Goal: Task Accomplishment & Management: Use online tool/utility

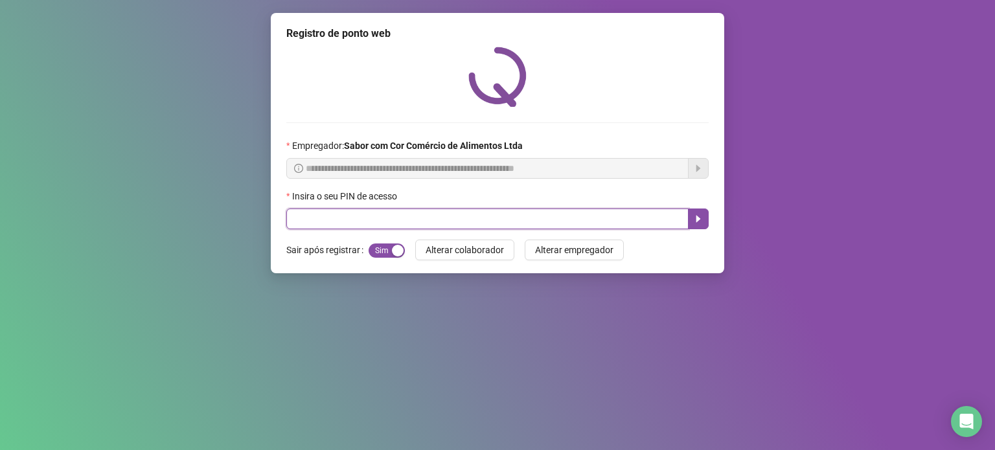
click at [314, 217] on input "text" at bounding box center [487, 219] width 402 height 21
type input "*****"
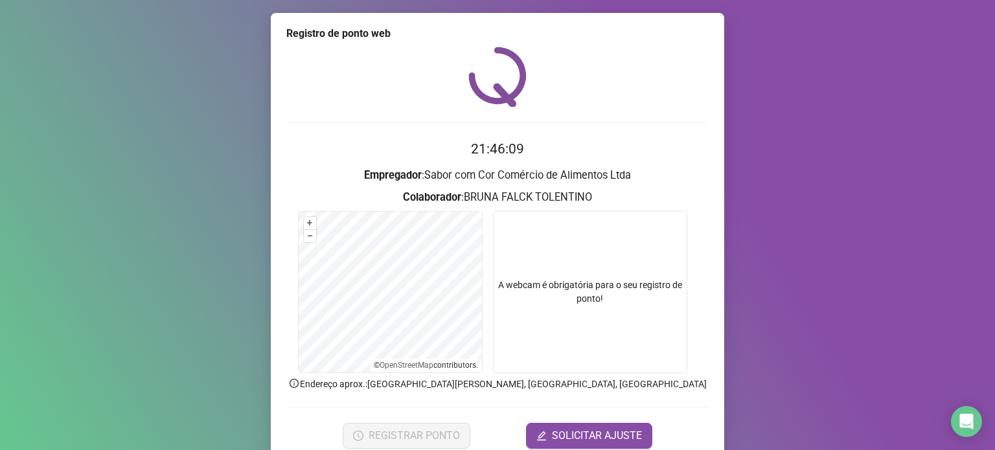
scroll to position [54, 0]
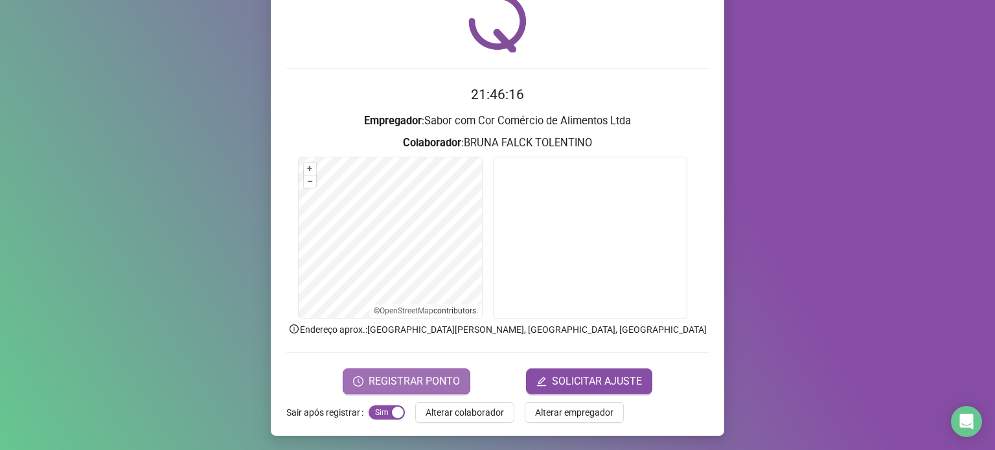
click at [419, 379] on span "REGISTRAR PONTO" at bounding box center [414, 382] width 91 height 16
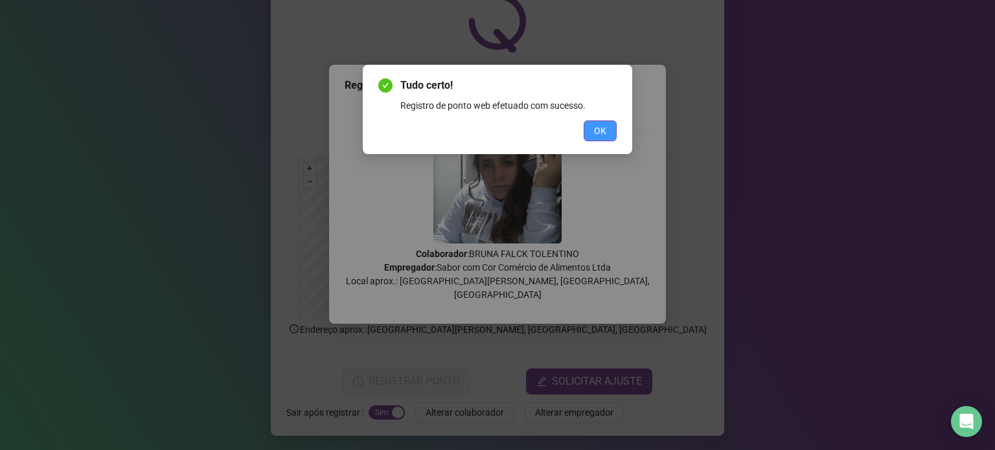
click at [607, 126] on span "OK" at bounding box center [600, 131] width 12 height 14
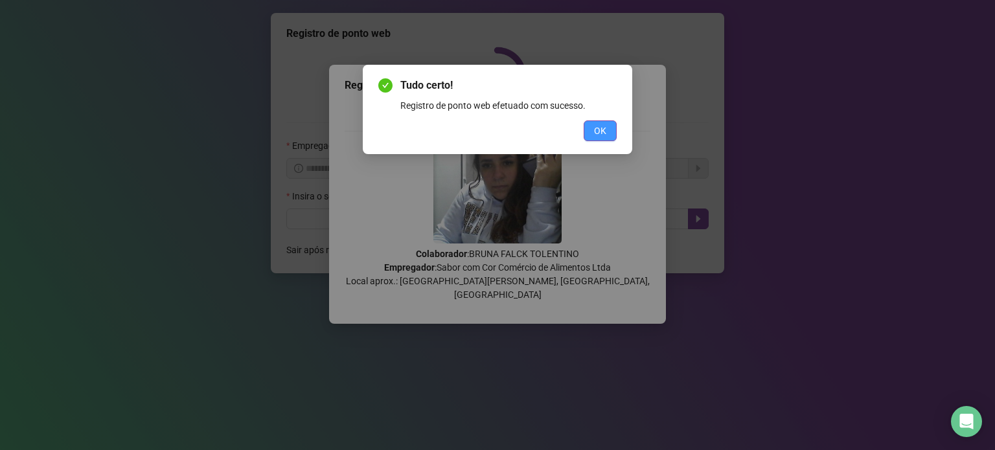
scroll to position [0, 0]
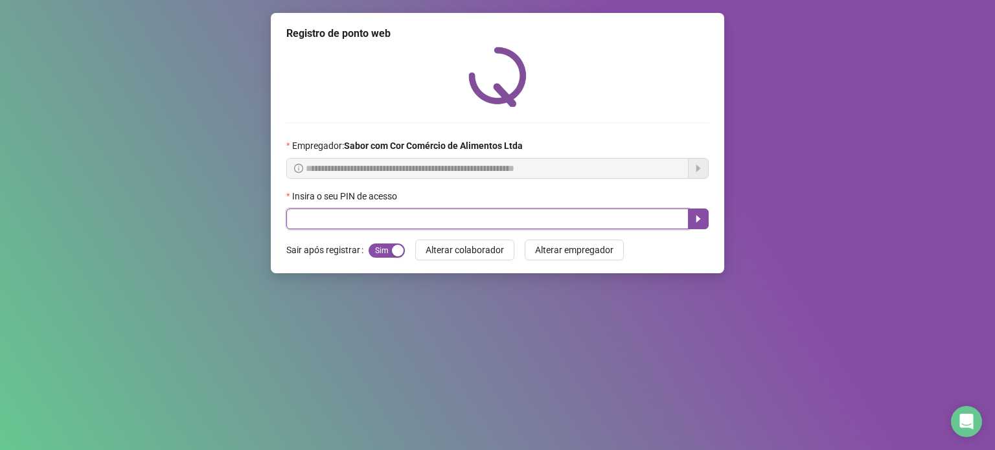
click at [524, 222] on input "text" at bounding box center [487, 219] width 402 height 21
type input "*****"
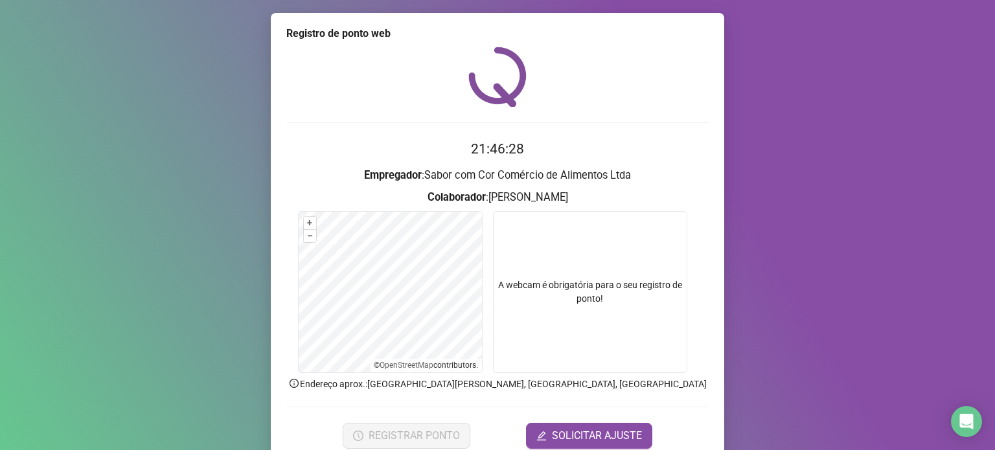
scroll to position [54, 0]
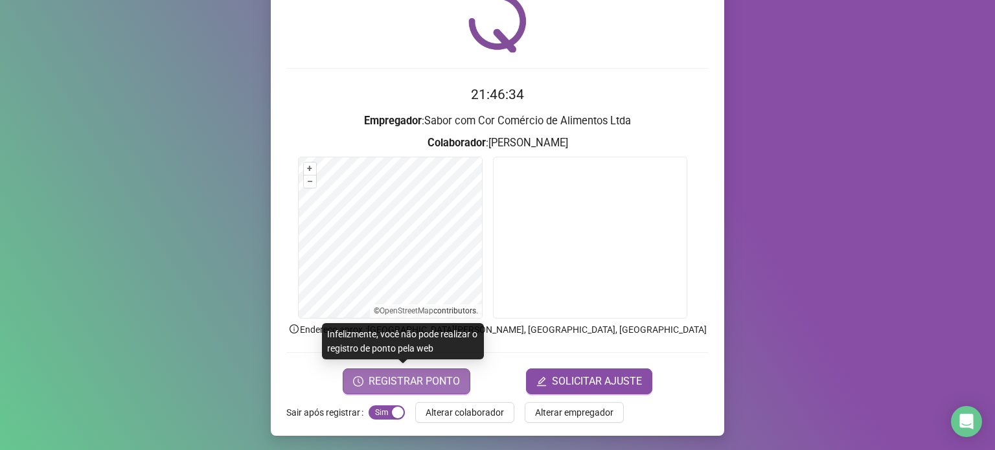
click at [409, 375] on span "REGISTRAR PONTO" at bounding box center [414, 382] width 91 height 16
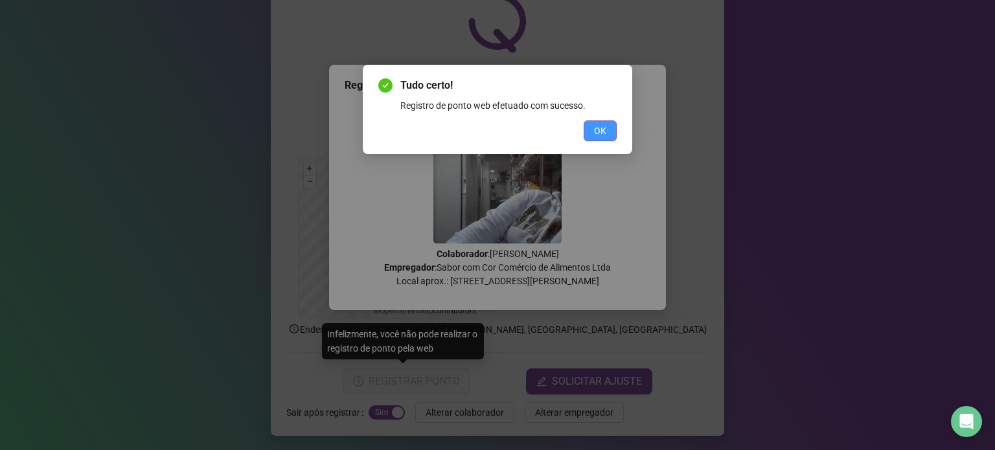
click at [591, 126] on button "OK" at bounding box center [600, 131] width 33 height 21
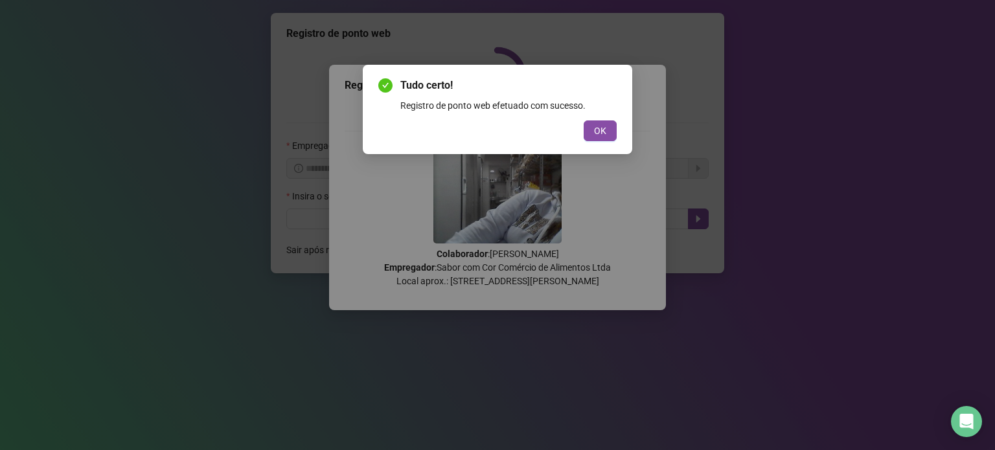
scroll to position [0, 0]
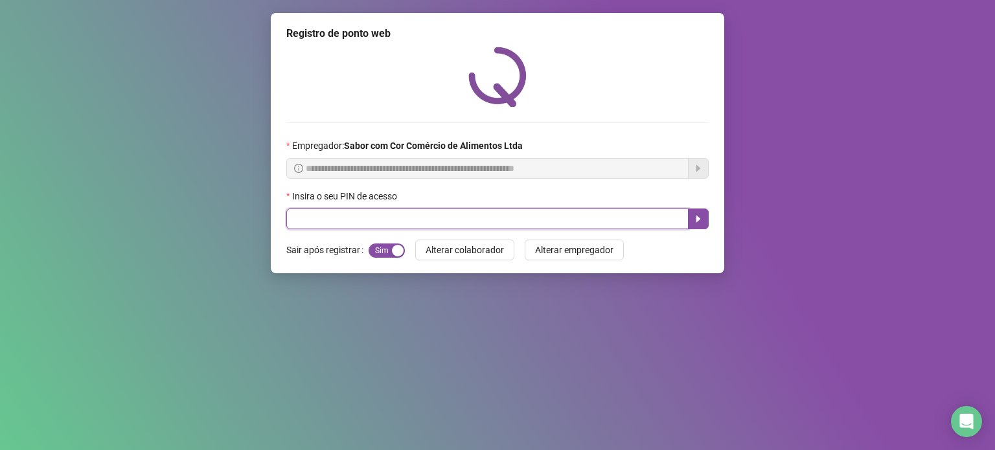
click at [531, 222] on input "text" at bounding box center [487, 219] width 402 height 21
type input "*****"
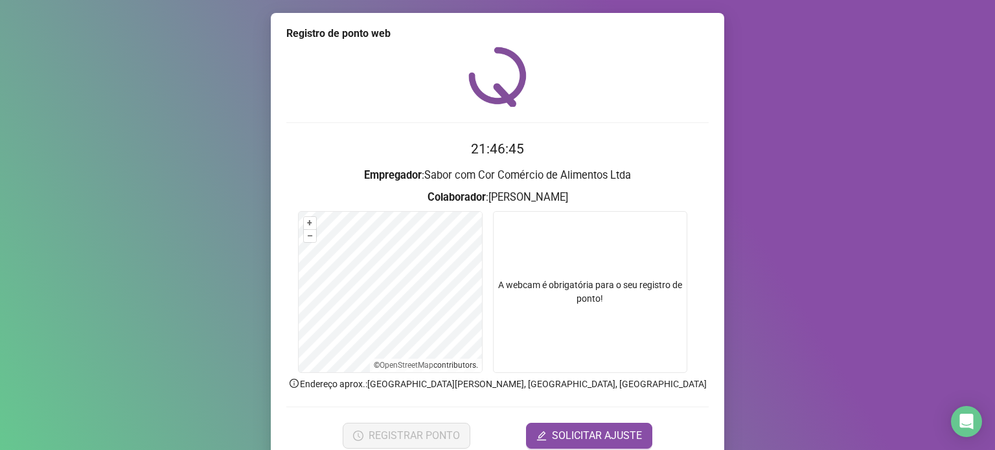
scroll to position [54, 0]
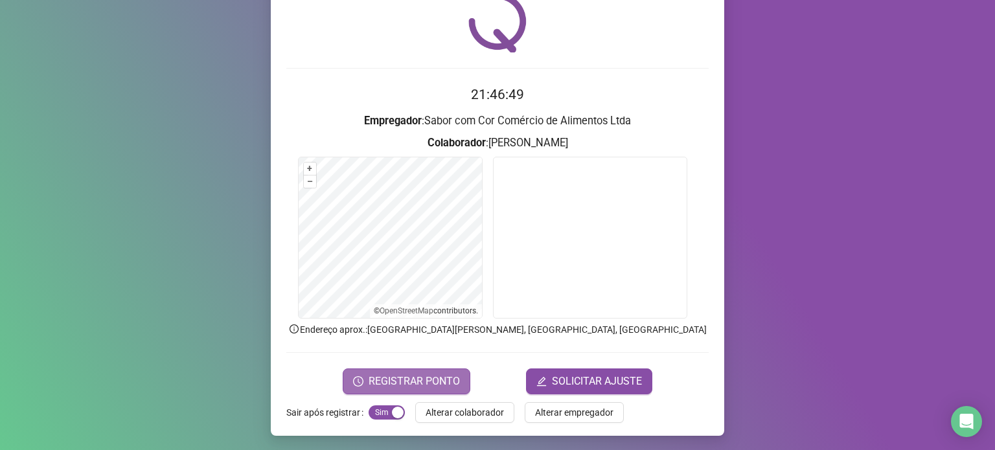
click at [430, 380] on span "REGISTRAR PONTO" at bounding box center [414, 382] width 91 height 16
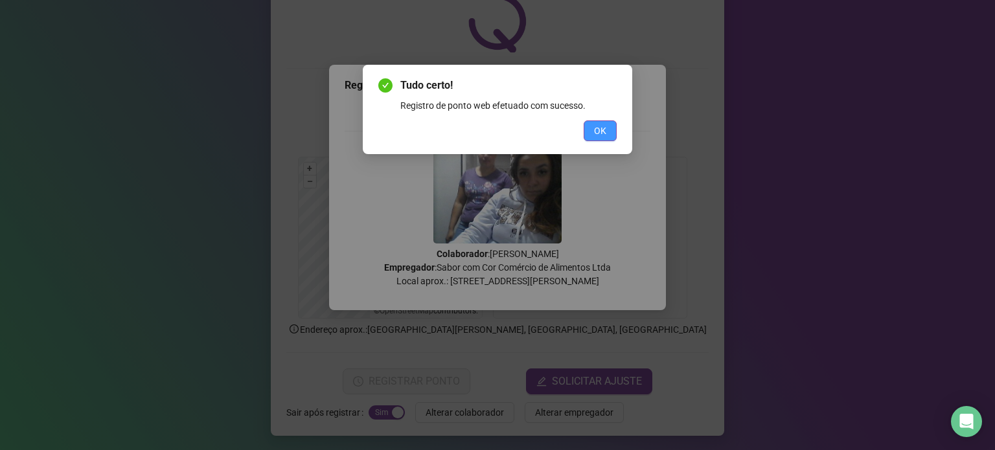
click at [609, 138] on button "OK" at bounding box center [600, 131] width 33 height 21
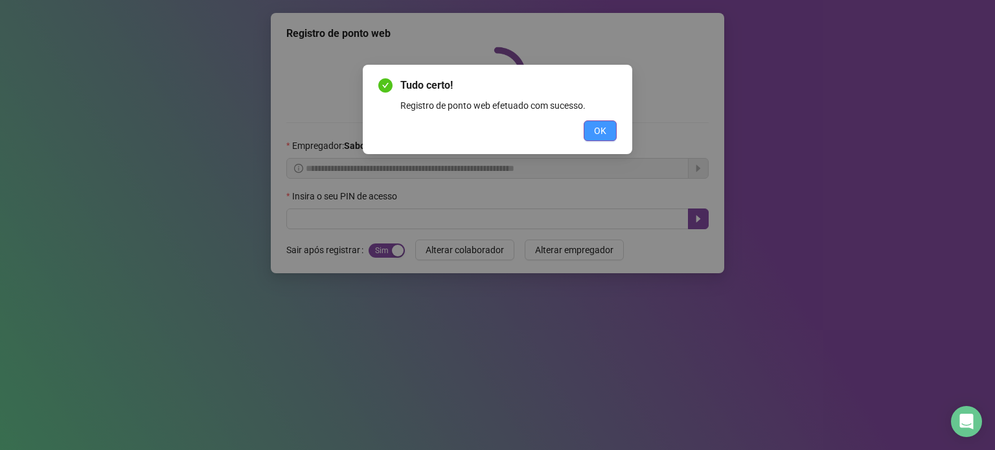
scroll to position [0, 0]
